Goal: Task Accomplishment & Management: Manage account settings

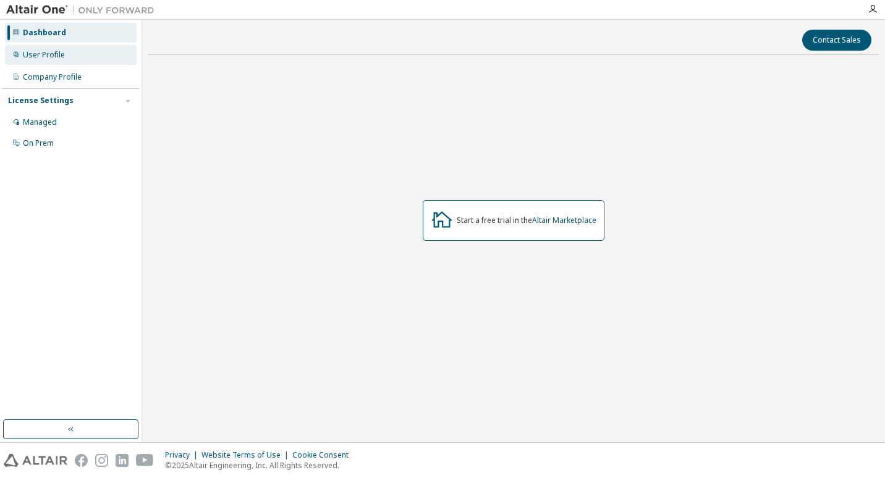
click at [62, 48] on div "User Profile" at bounding box center [71, 55] width 132 height 20
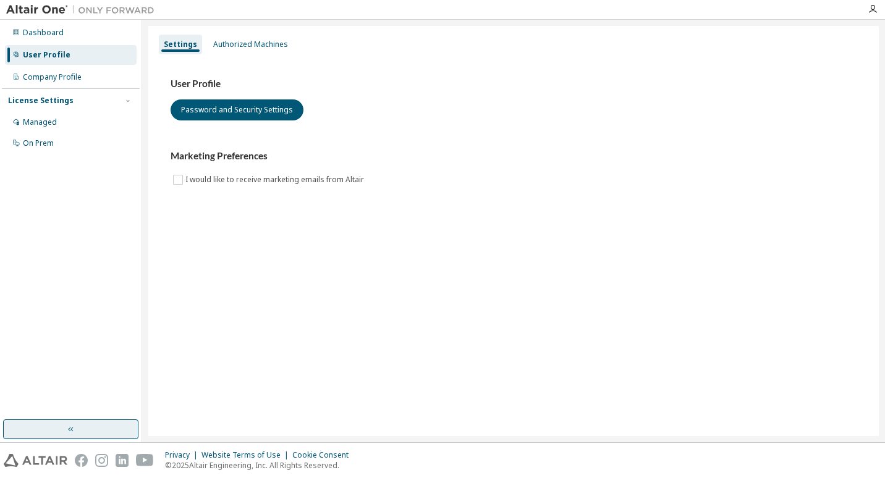
click at [75, 424] on icon "button" at bounding box center [71, 429] width 10 height 10
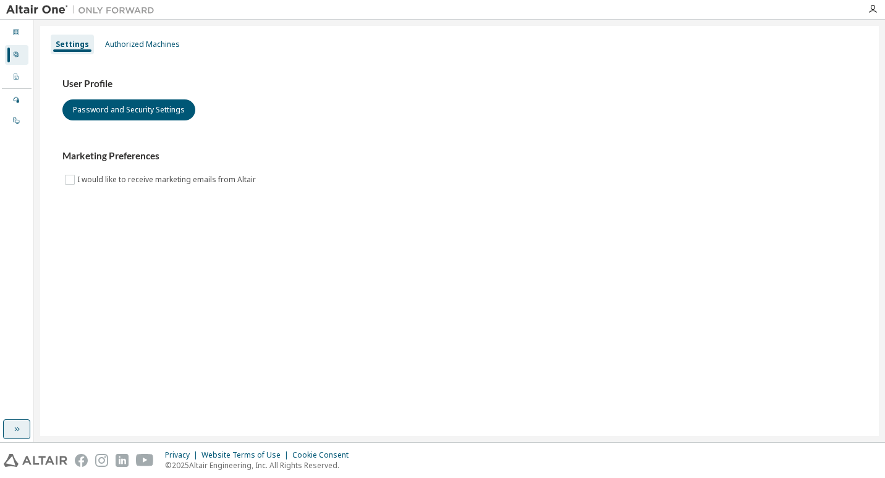
click at [11, 431] on button "button" at bounding box center [16, 429] width 27 height 20
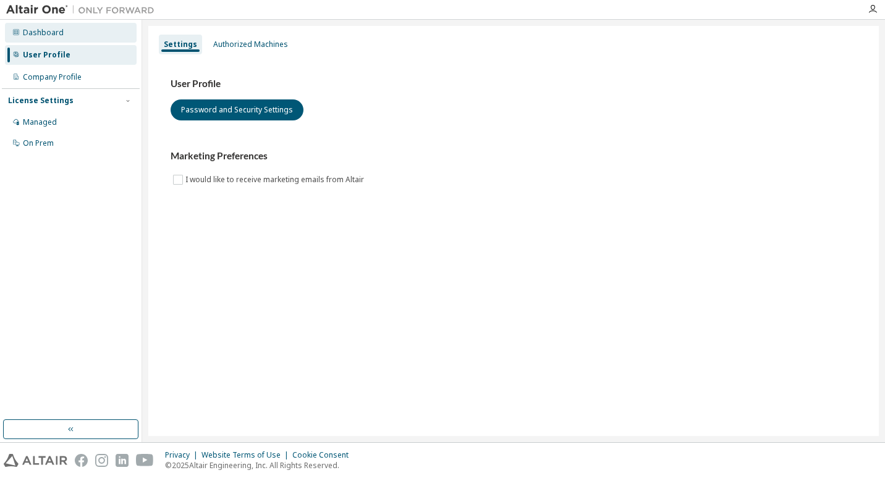
click at [62, 36] on div "Dashboard" at bounding box center [71, 33] width 132 height 20
